Goal: Information Seeking & Learning: Check status

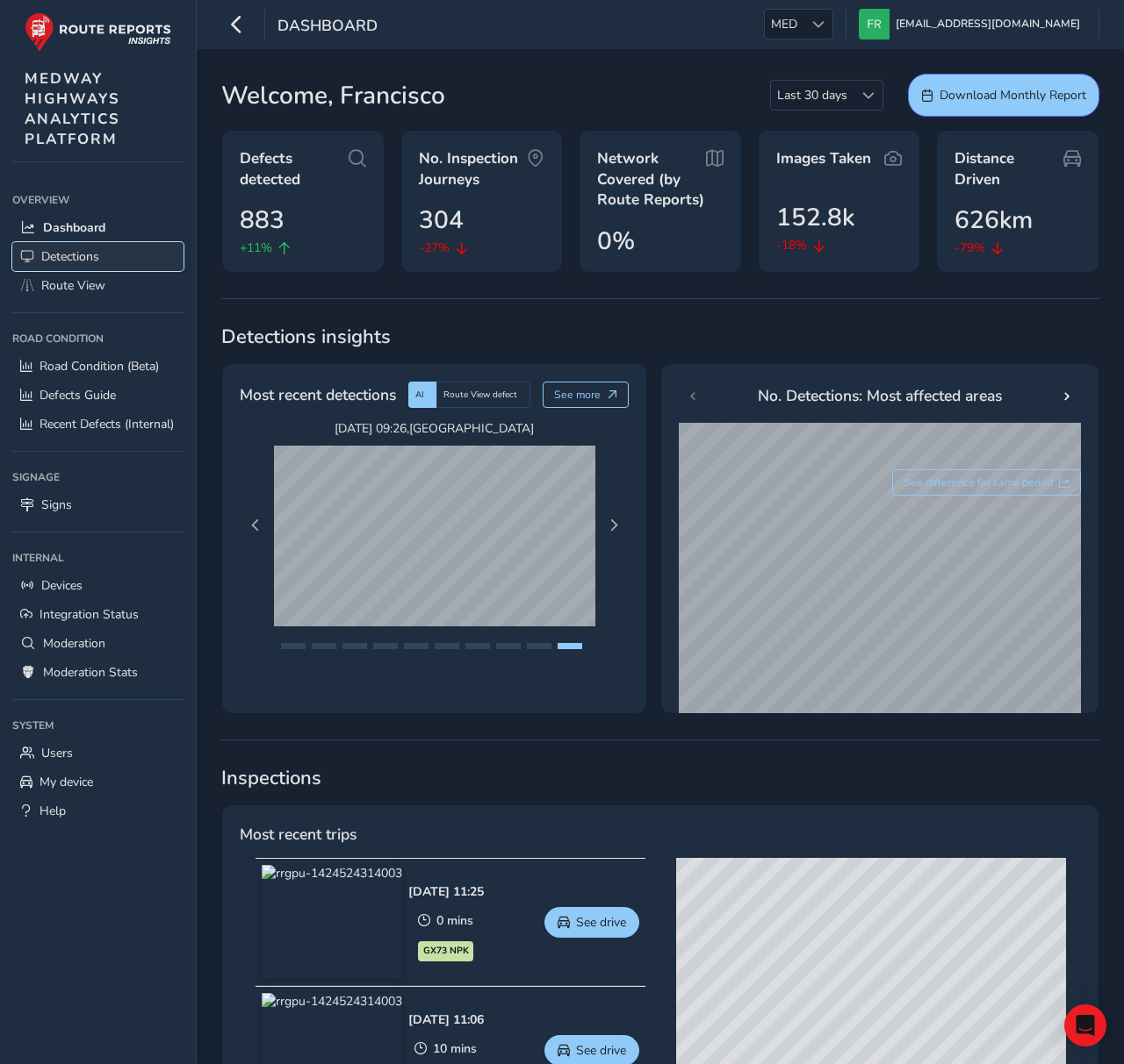
click at [103, 258] on link "Detections" at bounding box center [98, 256] width 171 height 29
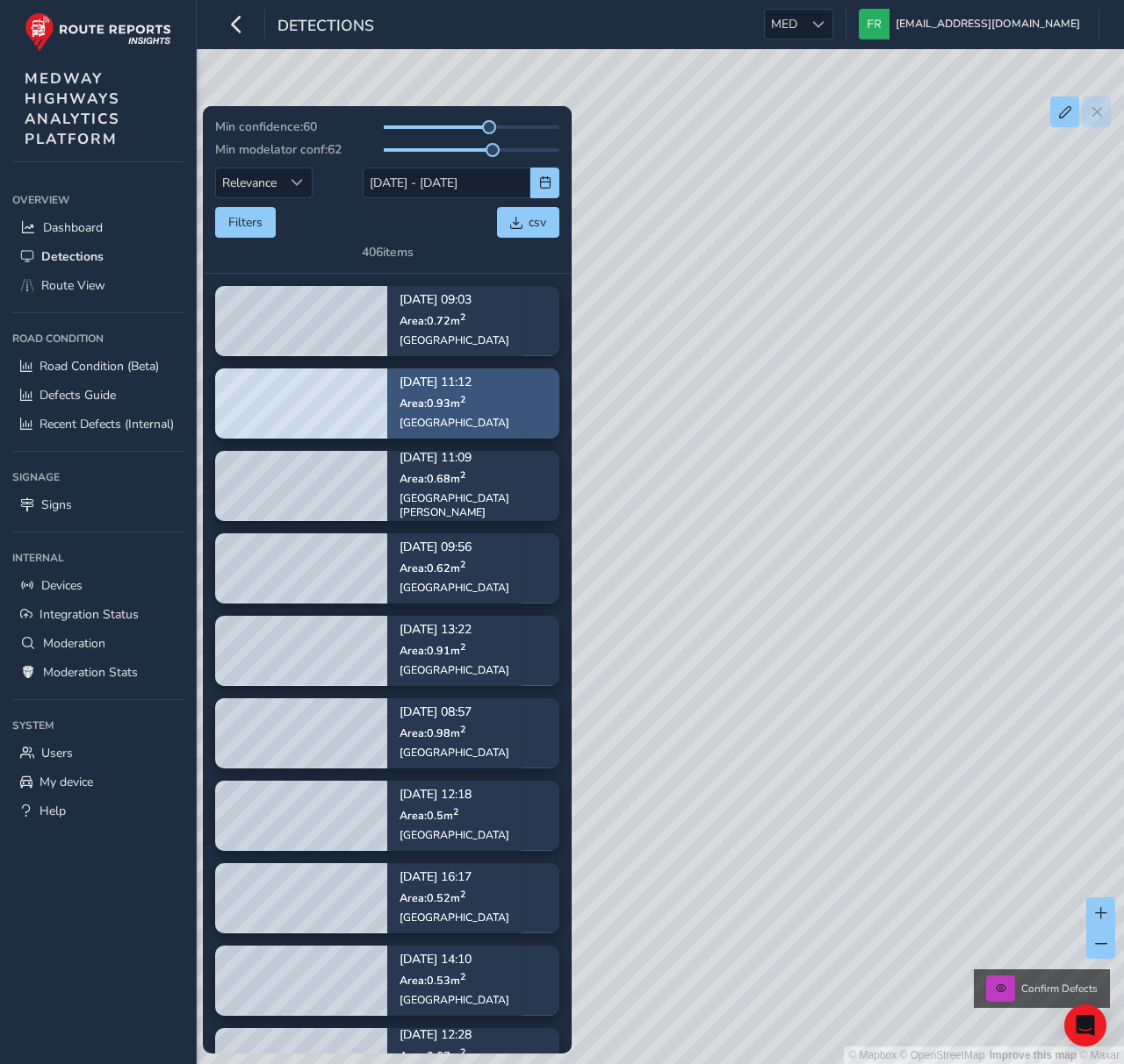
click at [504, 384] on div "[DATE] 11:12 Area: 0.93 m [STREET_ADDRESS]" at bounding box center [454, 403] width 134 height 102
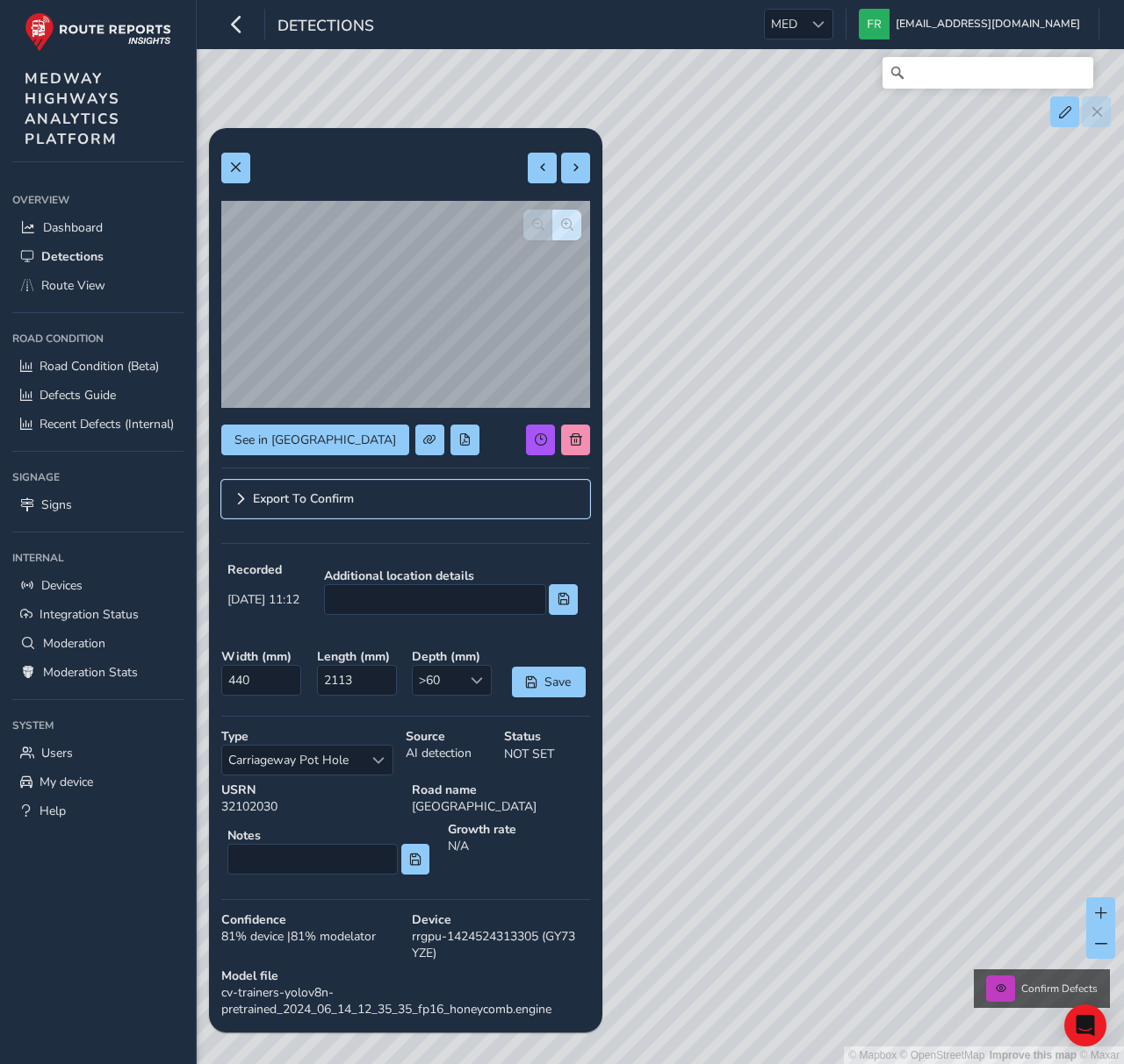
click at [348, 505] on span "Export To Confirm" at bounding box center [303, 499] width 101 height 12
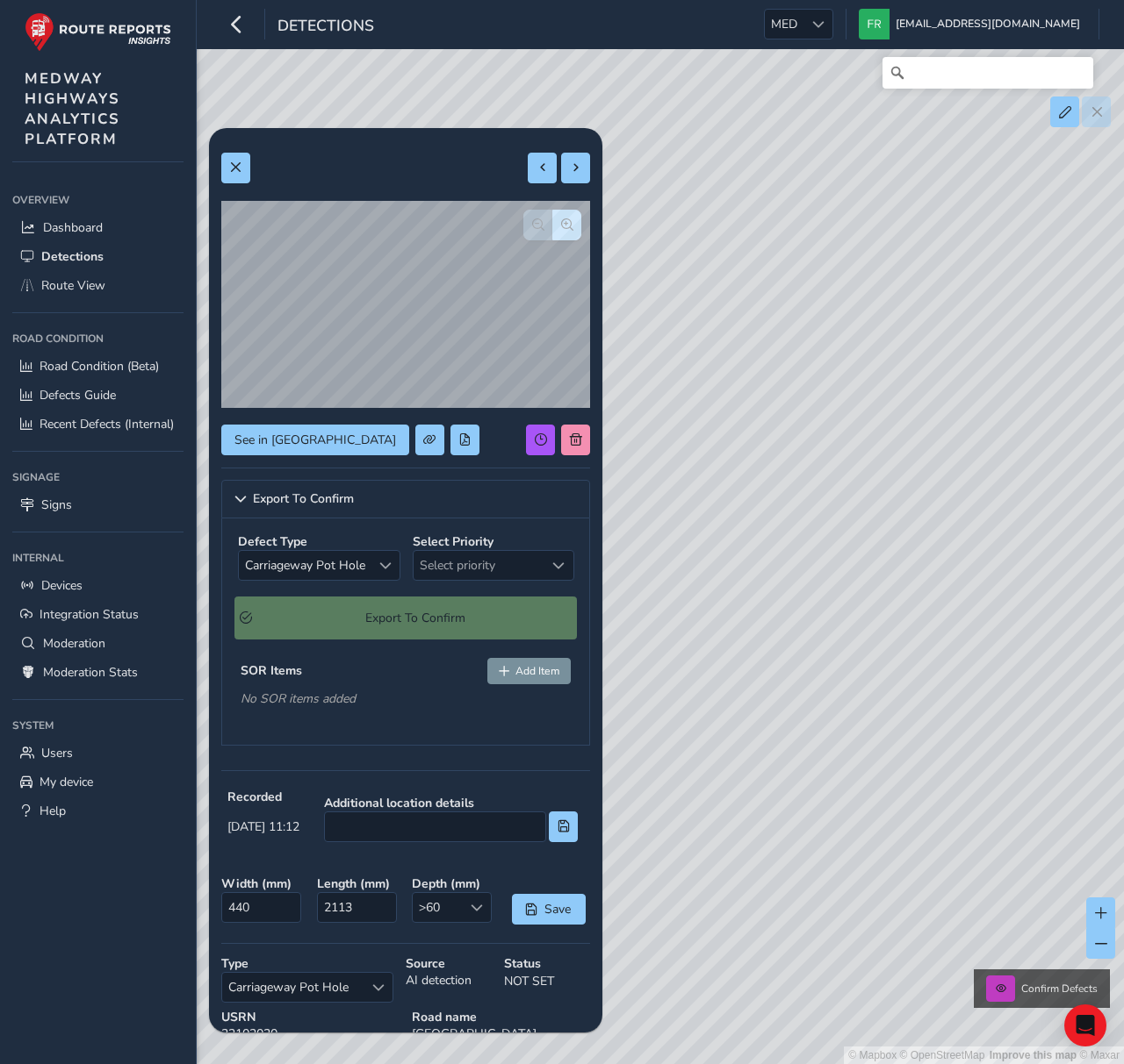
click at [354, 716] on div "SOR Items Add Item No SOR items added" at bounding box center [405, 686] width 342 height 68
